Goal: Find contact information: Find contact information

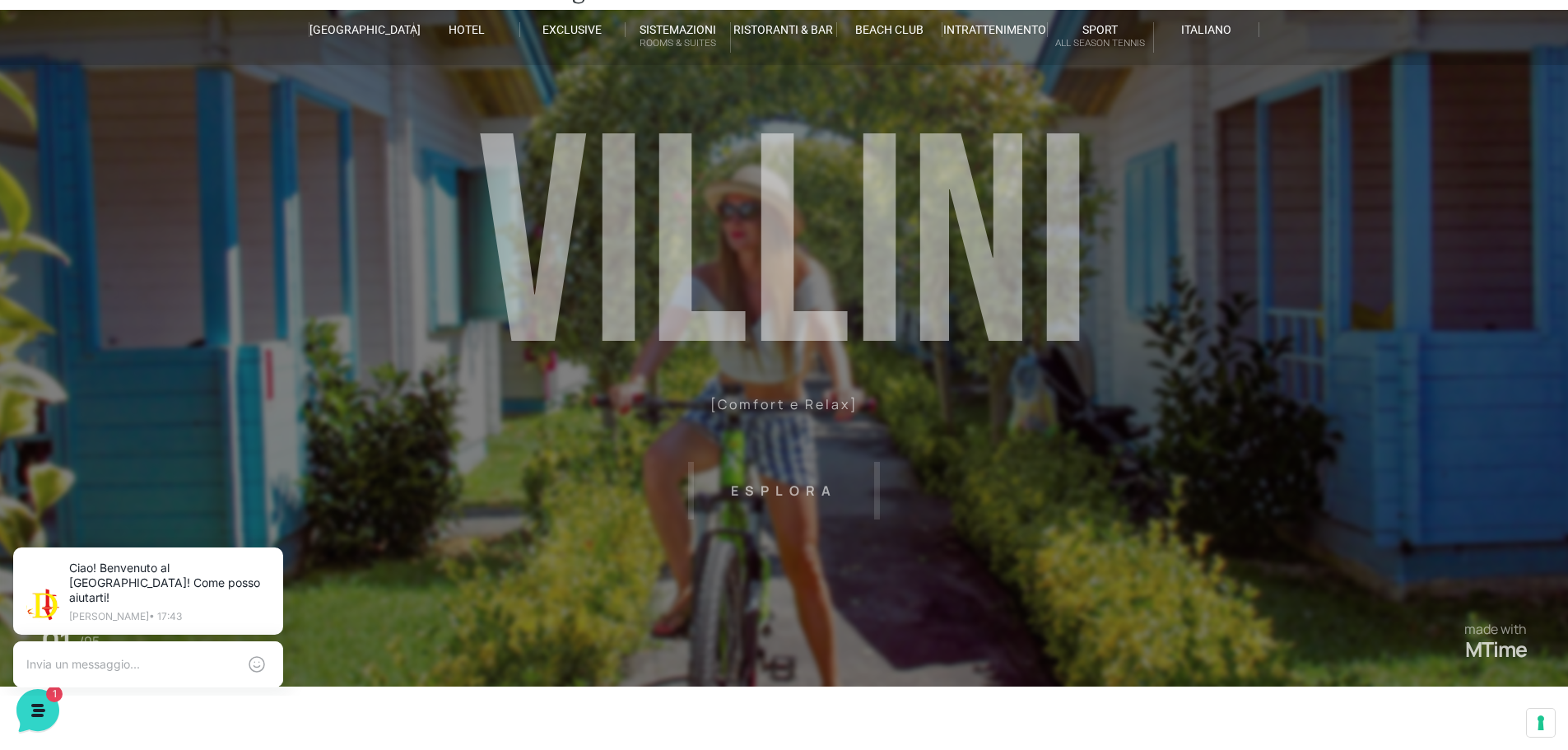
scroll to position [26, 0]
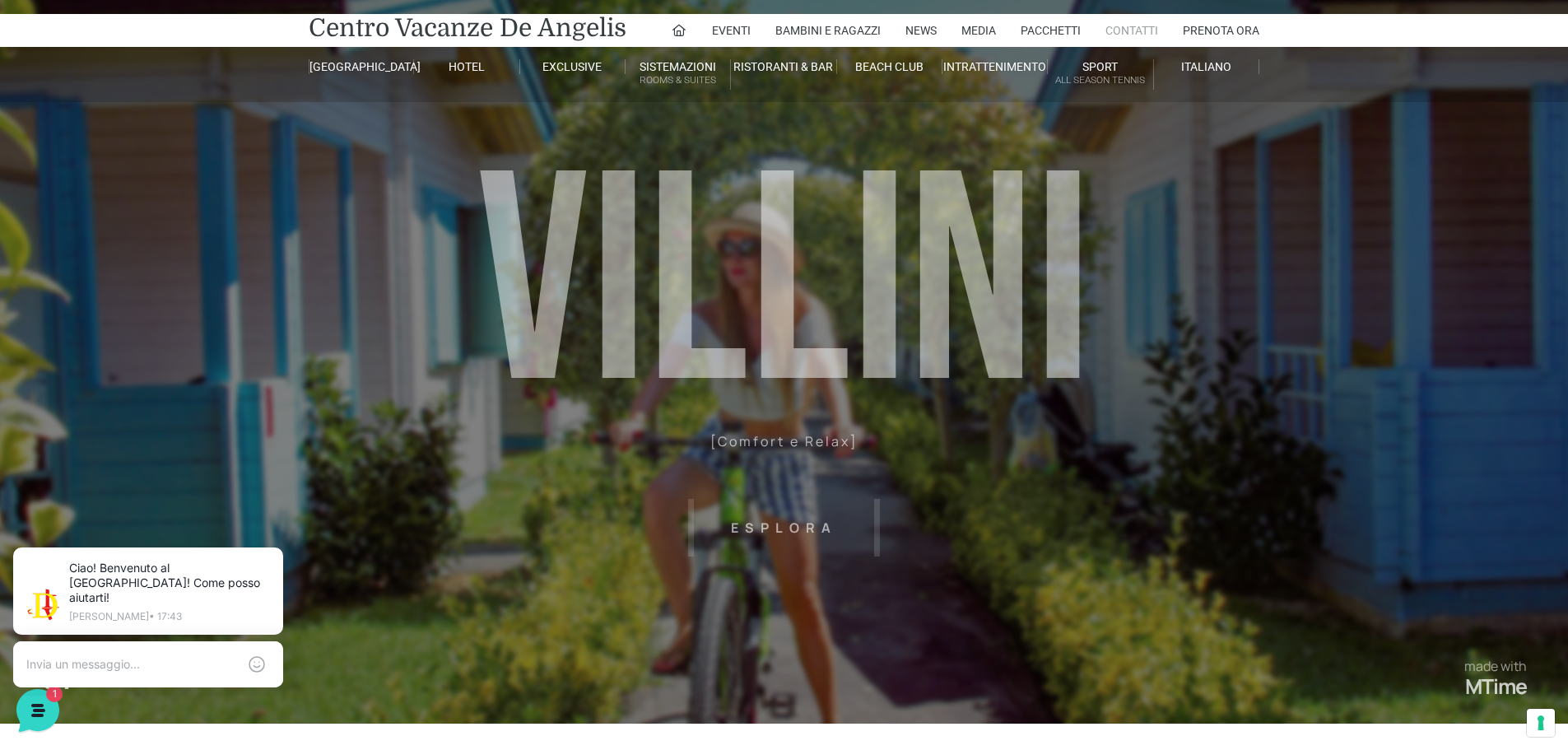
click at [1118, 32] on link "Contatti" at bounding box center [1132, 30] width 52 height 33
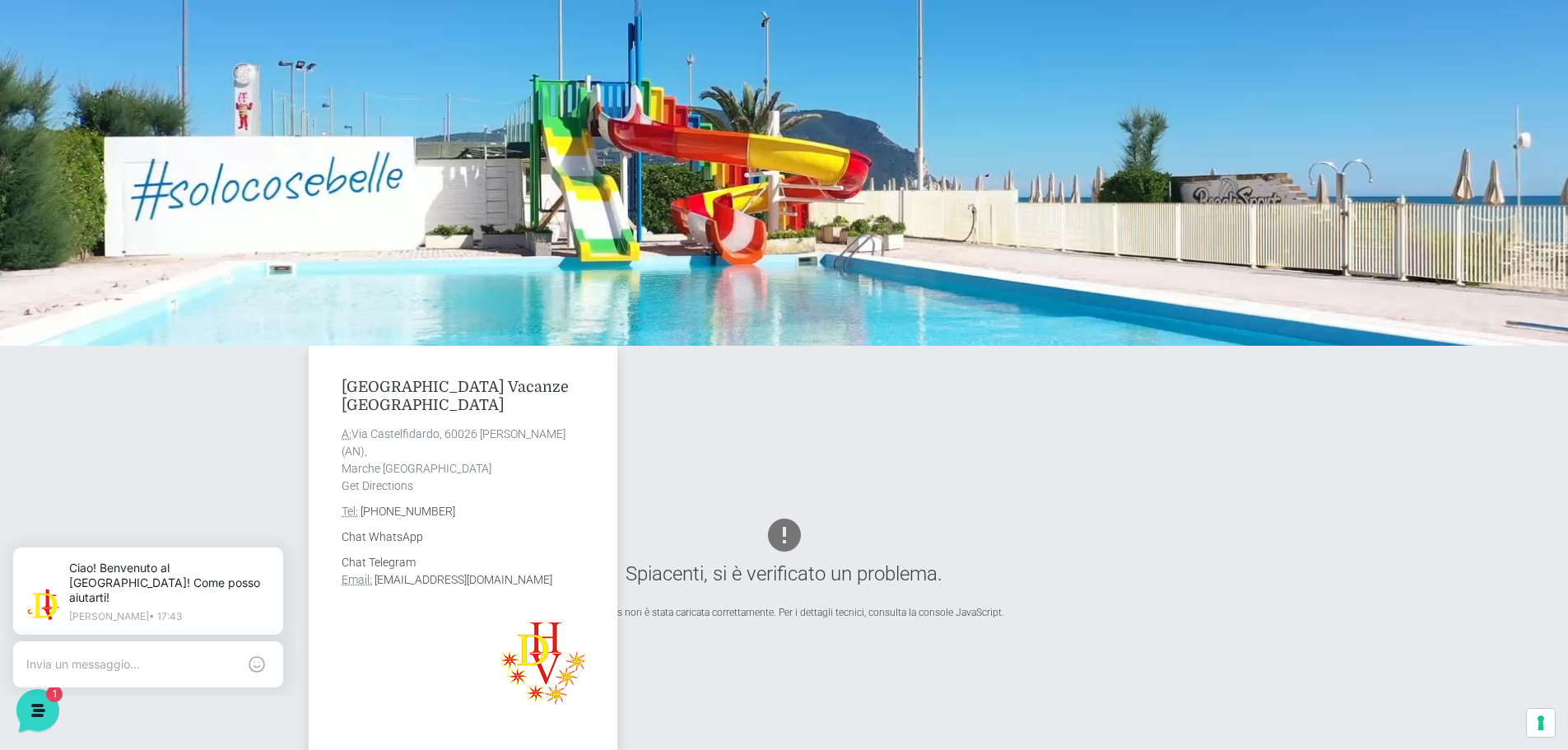
drag, startPoint x: 339, startPoint y: 382, endPoint x: 542, endPoint y: 511, distance: 240.5
click at [542, 511] on div "[GEOGRAPHIC_DATA] Vacanze De Angelis A: [STREET_ADDRESS][PERSON_NAME] Get Direc…" at bounding box center [462, 568] width 309 height 444
copy div "[GEOGRAPHIC_DATA] Vacanze De Angelis A: [STREET_ADDRESS][PERSON_NAME] Get Direc…"
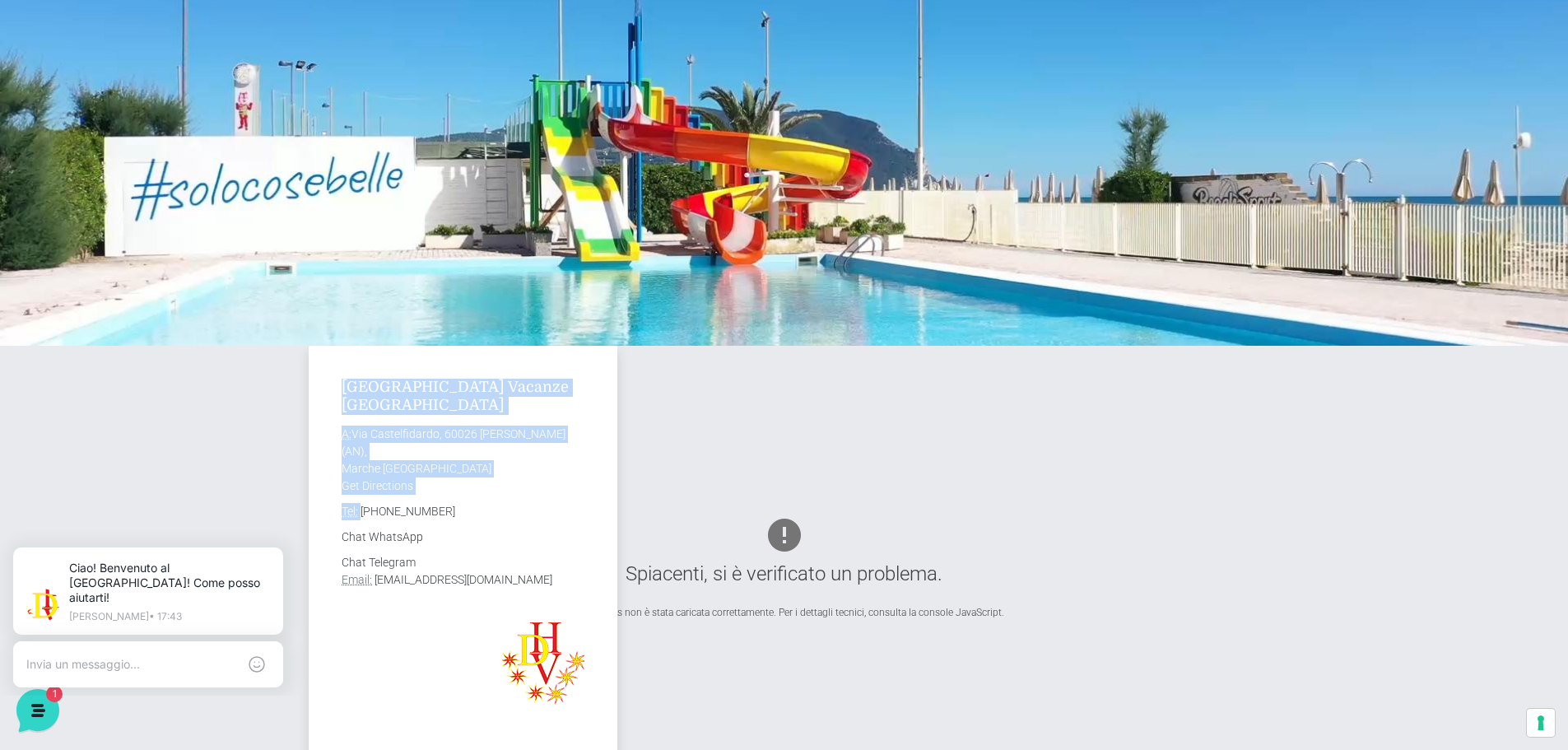
click at [444, 492] on address "A: [GEOGRAPHIC_DATA] [PERSON_NAME] (AN), [GEOGRAPHIC_DATA] [GEOGRAPHIC_DATA] Ge…" at bounding box center [462, 460] width 242 height 69
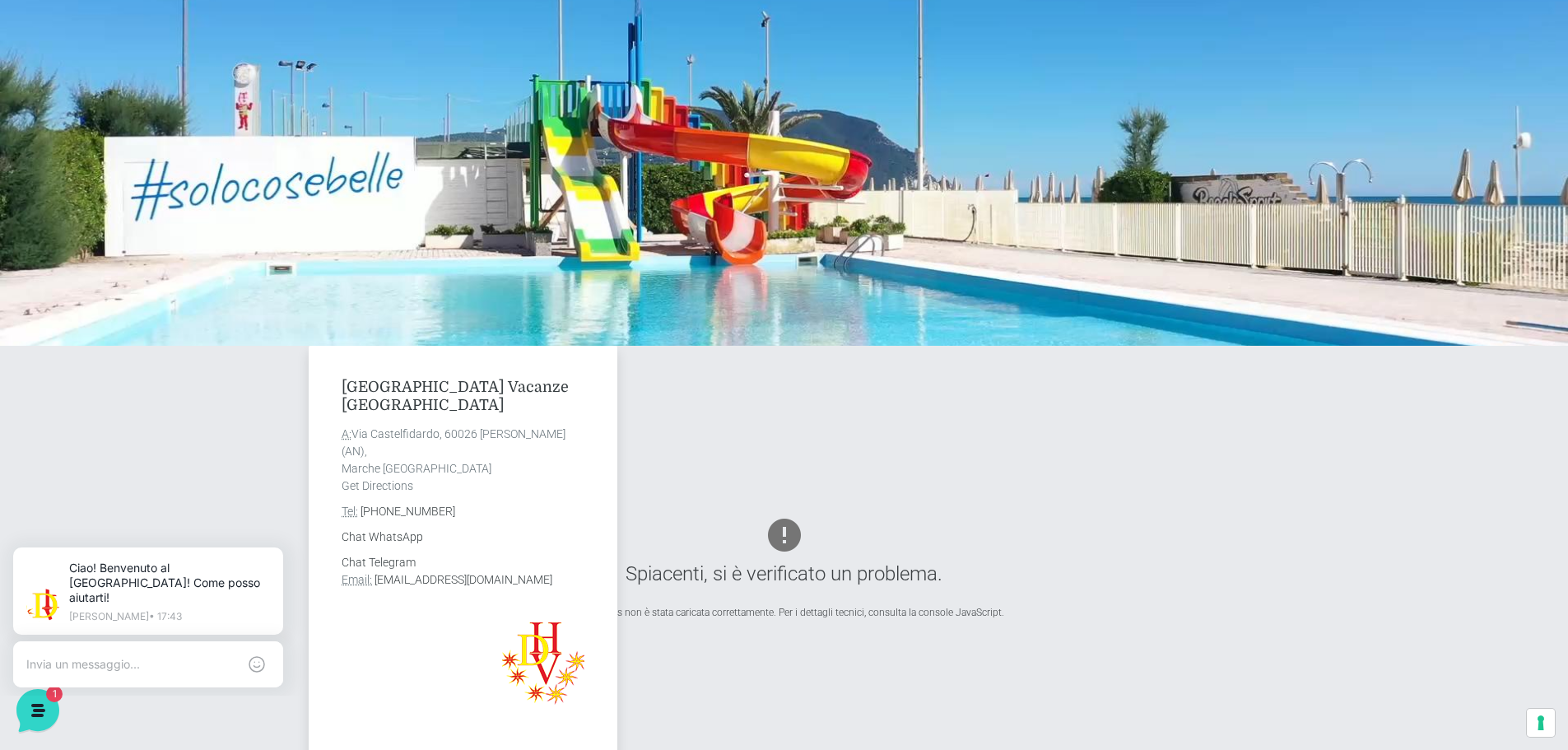
click at [371, 486] on address "A: [GEOGRAPHIC_DATA] [PERSON_NAME] (AN), [GEOGRAPHIC_DATA] [GEOGRAPHIC_DATA] Ge…" at bounding box center [462, 460] width 242 height 69
drag, startPoint x: 362, startPoint y: 486, endPoint x: 436, endPoint y: 491, distance: 74.2
click at [434, 491] on div "[GEOGRAPHIC_DATA] Vacanze De Angelis A: [STREET_ADDRESS][PERSON_NAME] Get Direc…" at bounding box center [462, 568] width 309 height 444
